Goal: Information Seeking & Learning: Learn about a topic

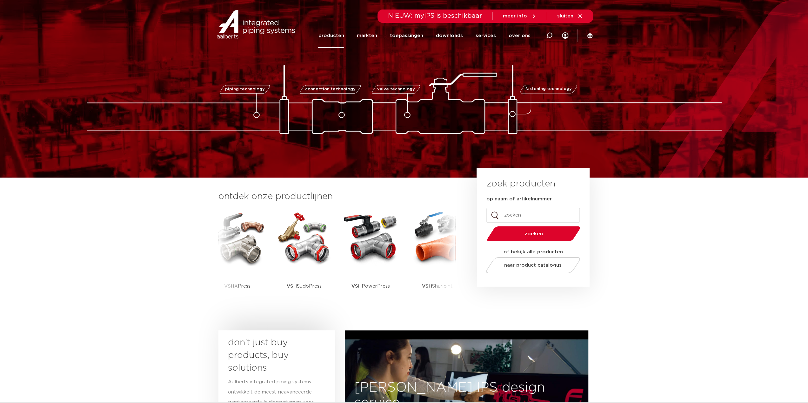
click at [343, 38] on link "producten" at bounding box center [331, 35] width 26 height 24
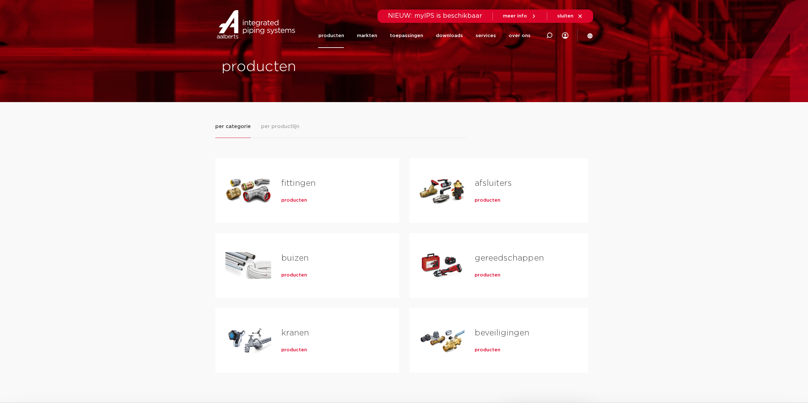
click at [450, 197] on div "Tabs. Open items met enter of spatie, sluit af met escape en navigeer met de pi…" at bounding box center [441, 191] width 45 height 44
click at [489, 192] on div "afsluiters producten" at bounding box center [520, 191] width 113 height 44
click at [488, 200] on span "producten" at bounding box center [488, 200] width 26 height 6
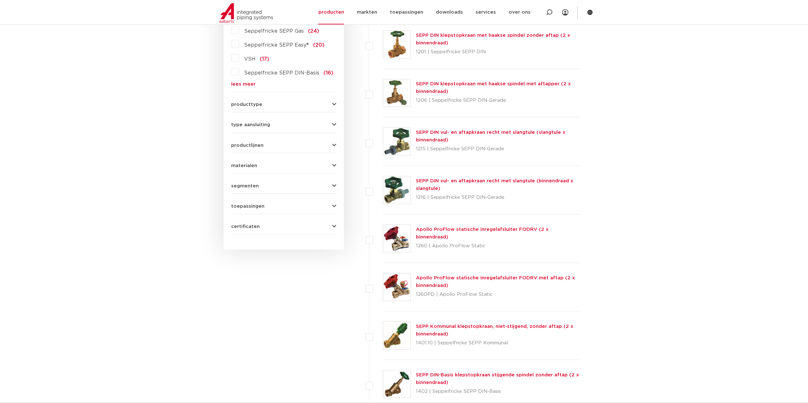
scroll to position [222, 0]
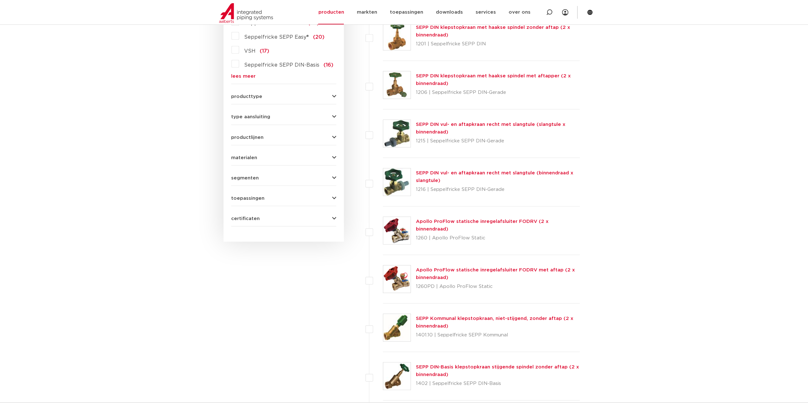
click at [294, 94] on button "producttype" at bounding box center [283, 96] width 105 height 5
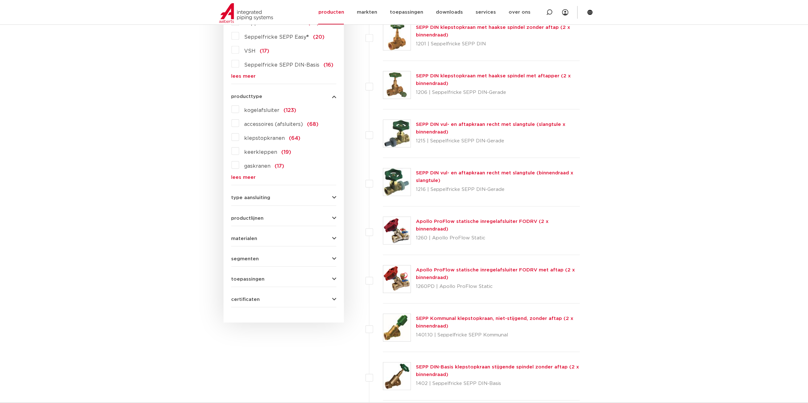
click at [268, 110] on span "kogelafsluiter" at bounding box center [261, 110] width 35 height 5
click at [0, 0] on input "kogelafsluiter (123)" at bounding box center [0, 0] width 0 height 0
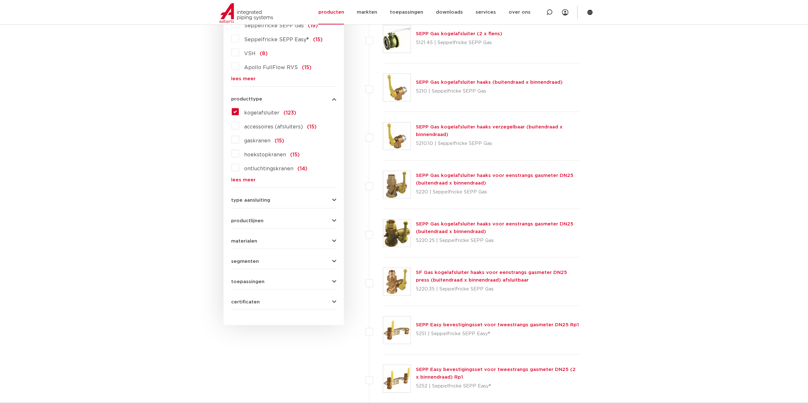
scroll to position [222, 0]
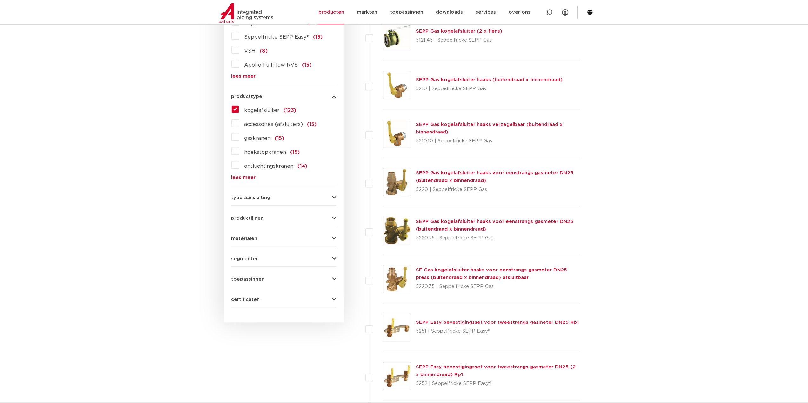
click at [274, 194] on div "type aansluiting press (42) G - binnendraad gas cilindrisch (BSPP) (46) G - bui…" at bounding box center [283, 195] width 105 height 10
click at [269, 196] on span "type aansluiting" at bounding box center [250, 198] width 39 height 5
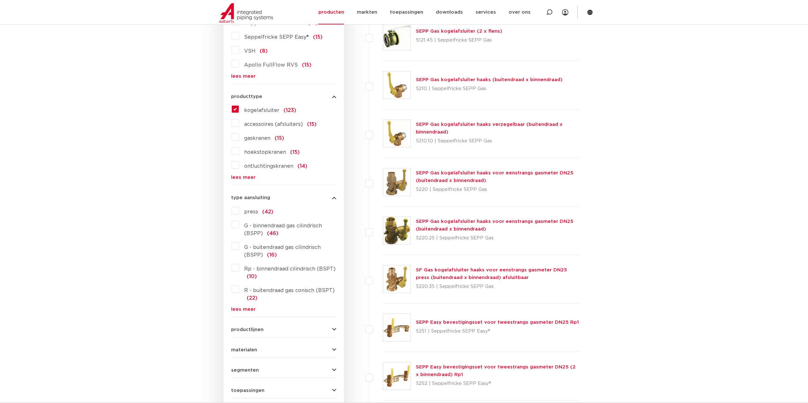
click at [249, 212] on span "press" at bounding box center [251, 211] width 14 height 5
click at [0, 0] on input "press (42)" at bounding box center [0, 0] width 0 height 0
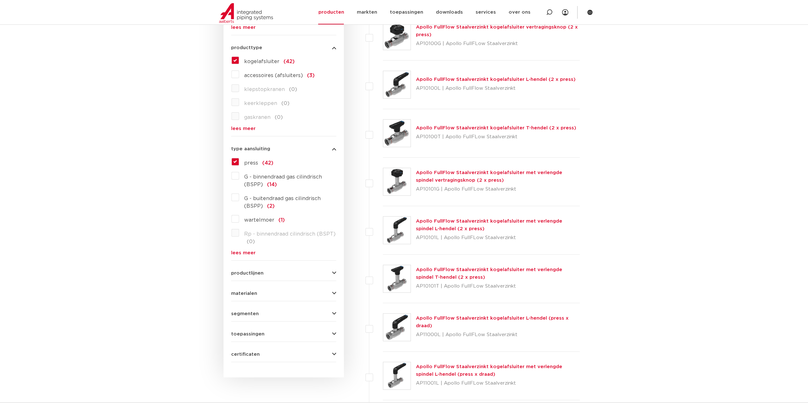
scroll to position [286, 0]
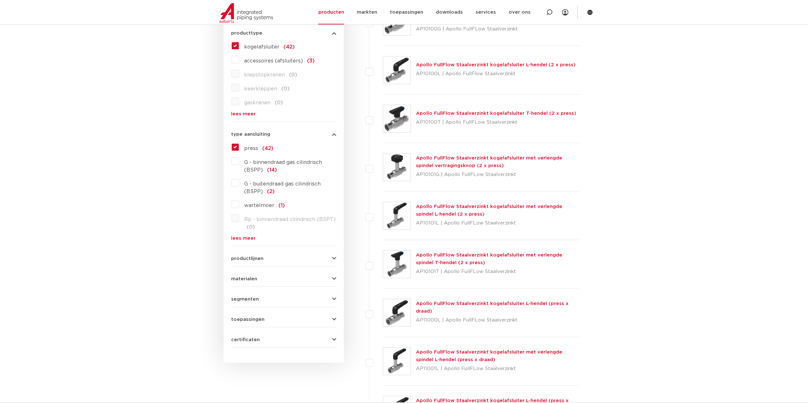
click at [269, 275] on div "materialen messing (12) roestvaststaal (19) staal (11) gietijzer (0) kunststof …" at bounding box center [283, 277] width 105 height 10
click at [250, 278] on span "materialen" at bounding box center [244, 279] width 26 height 5
click at [252, 306] on span "roestvaststaal" at bounding box center [262, 306] width 36 height 5
click at [0, 0] on input "roestvaststaal (19)" at bounding box center [0, 0] width 0 height 0
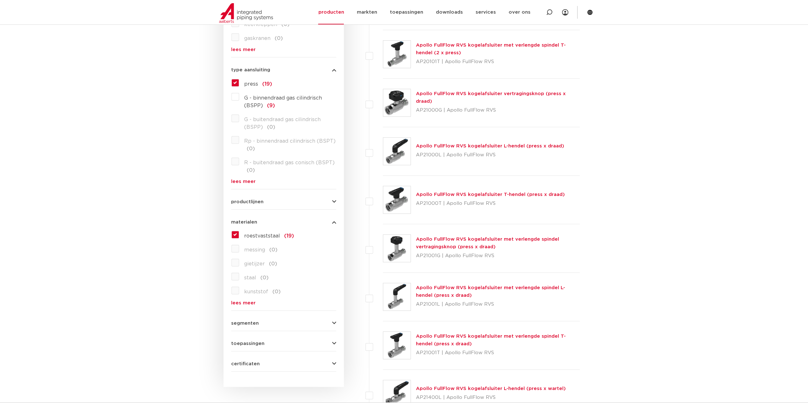
scroll to position [476, 0]
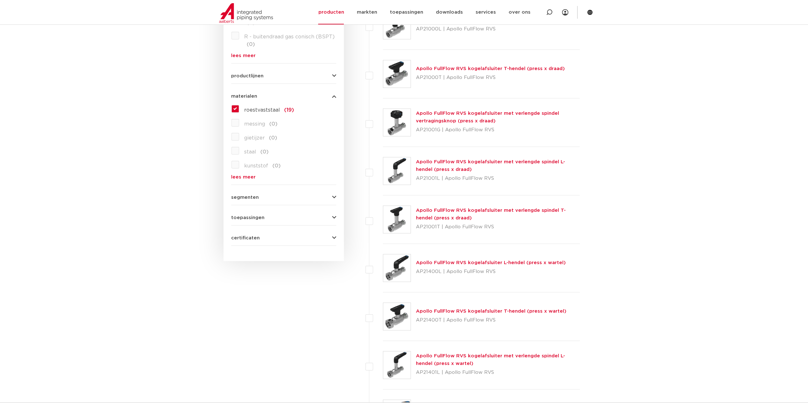
click at [257, 197] on button "segmenten" at bounding box center [283, 197] width 105 height 5
click at [256, 196] on span "segmenten" at bounding box center [245, 197] width 28 height 5
click at [259, 218] on span "toepassingen" at bounding box center [247, 218] width 33 height 5
click at [260, 217] on span "toepassingen" at bounding box center [247, 218] width 33 height 5
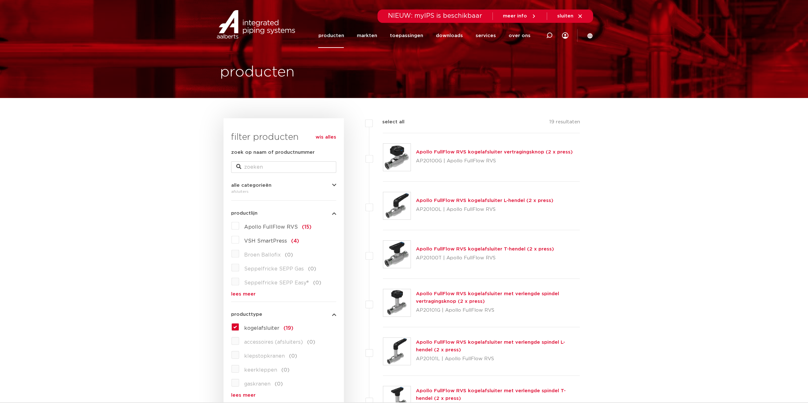
scroll to position [0, 0]
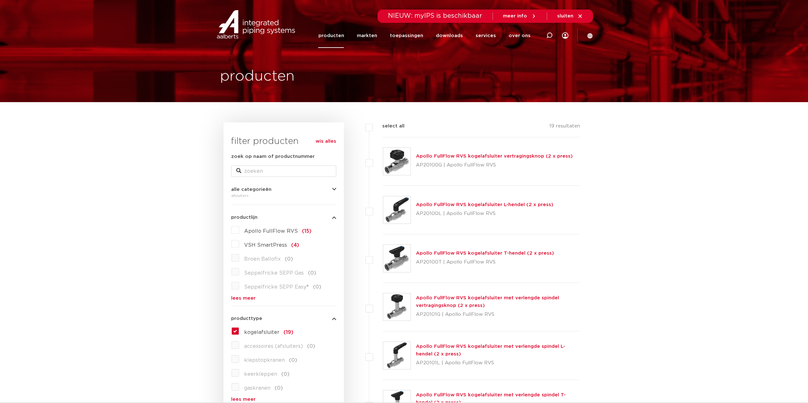
click at [453, 205] on link "Apollo FullFlow RVS kogelafsluiter L-hendel (2 x press)" at bounding box center [484, 205] width 137 height 5
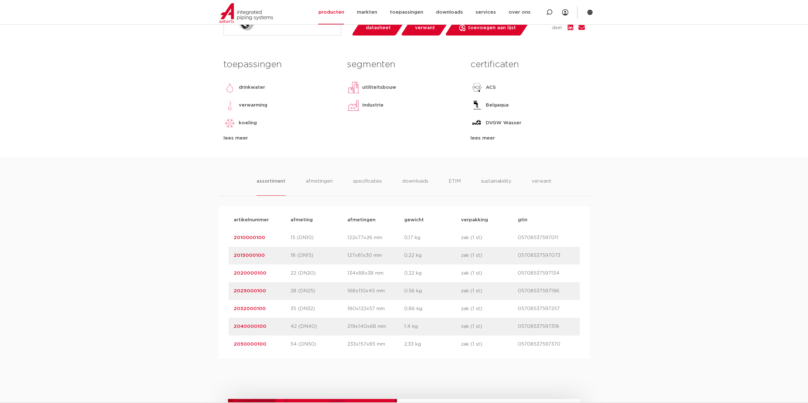
scroll to position [317, 0]
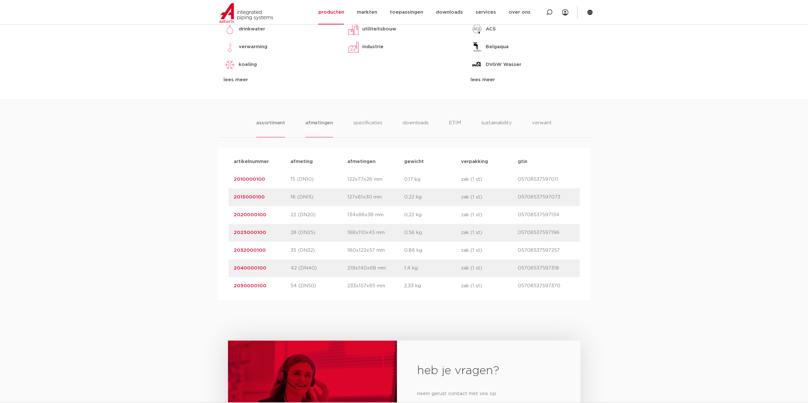
click at [317, 123] on li "afmetingen" at bounding box center [319, 128] width 28 height 18
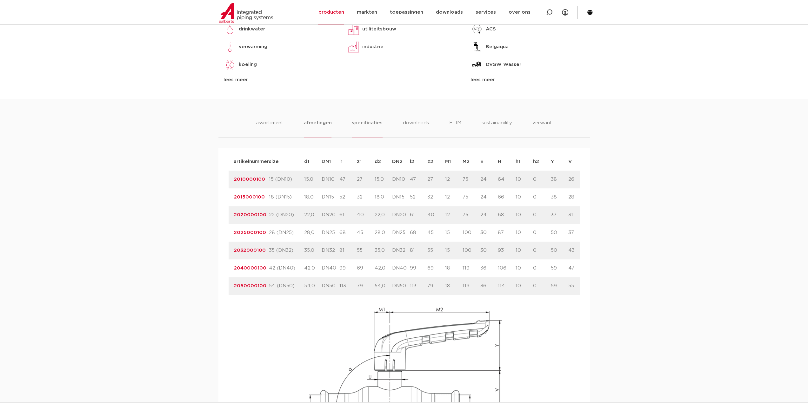
click at [362, 122] on li "specificaties" at bounding box center [367, 128] width 30 height 18
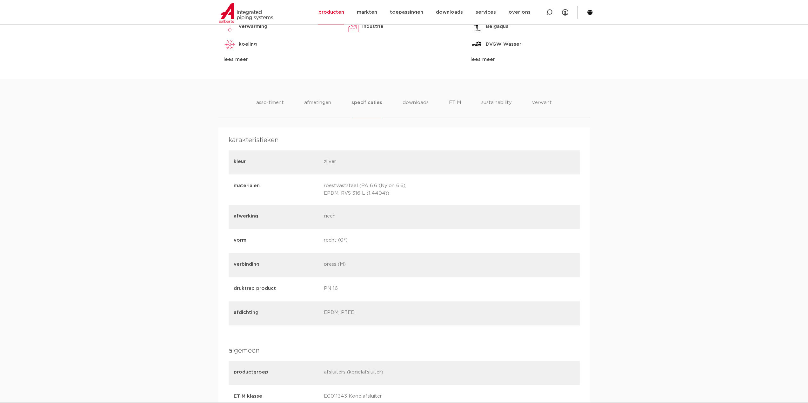
scroll to position [285, 0]
